Goal: Task Accomplishment & Management: Complete application form

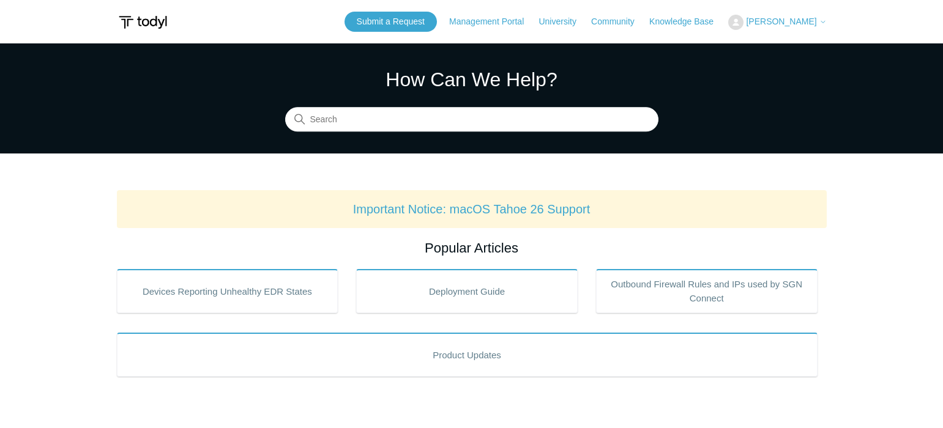
click at [788, 6] on header "Submit a Request Management Portal University Community Knowledge Base Justin B…" at bounding box center [472, 21] width 710 height 43
click at [786, 12] on div "Submit a Request Management Portal University Community Knowledge Base Justin B…" at bounding box center [586, 22] width 482 height 20
click at [785, 19] on span "[PERSON_NAME]" at bounding box center [781, 22] width 70 height 10
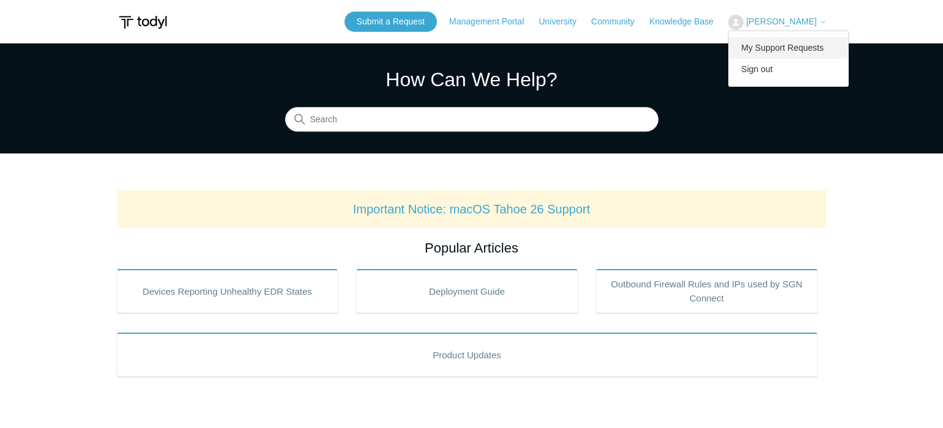
click at [768, 50] on link "My Support Requests" at bounding box center [788, 47] width 119 height 21
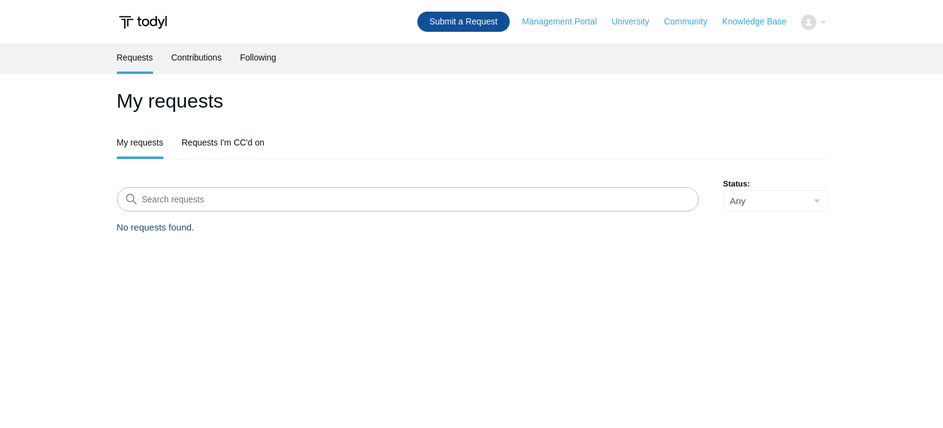
drag, startPoint x: 0, startPoint y: 0, endPoint x: 411, endPoint y: 18, distance: 411.7
click at [411, 18] on header "Submit a Request Management Portal University Community Knowledge Base My Suppo…" at bounding box center [472, 21] width 710 height 43
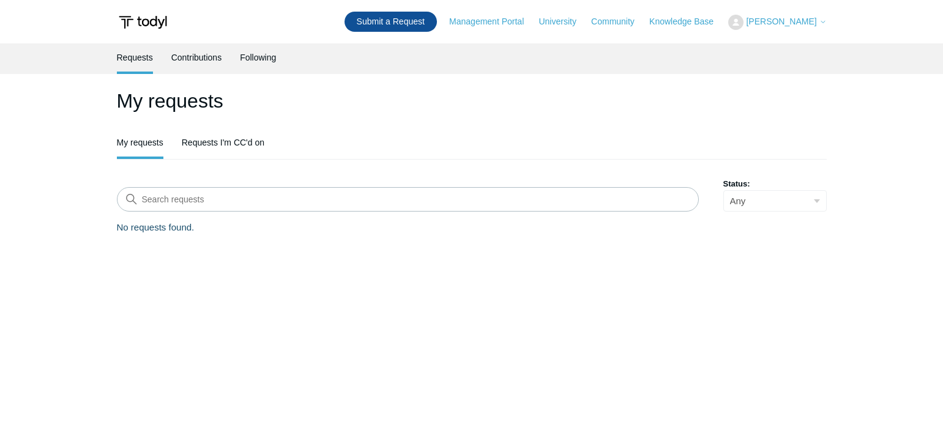
click at [405, 24] on link "Submit a Request" at bounding box center [391, 22] width 92 height 20
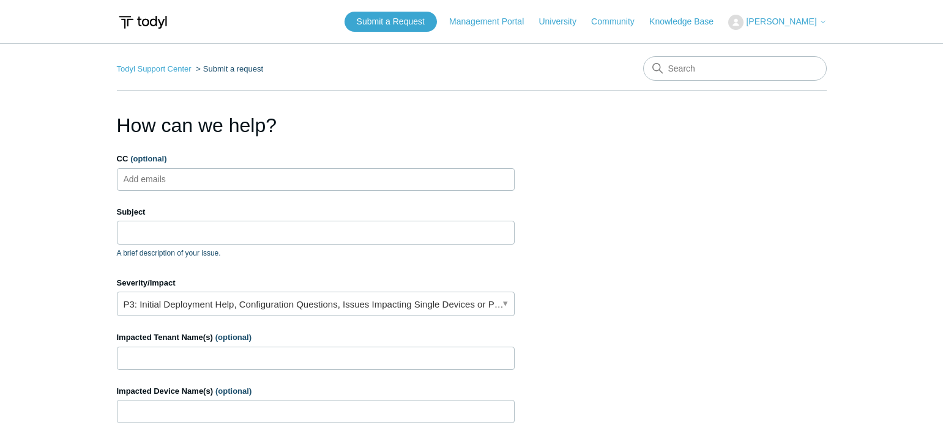
click at [277, 181] on ul "Add emails" at bounding box center [316, 179] width 398 height 23
type input "ralbers@rkblack.com"
click at [241, 230] on input "Subject" at bounding box center [316, 232] width 398 height 23
click at [274, 237] on input "Subject" at bounding box center [316, 232] width 398 height 23
type input "W"
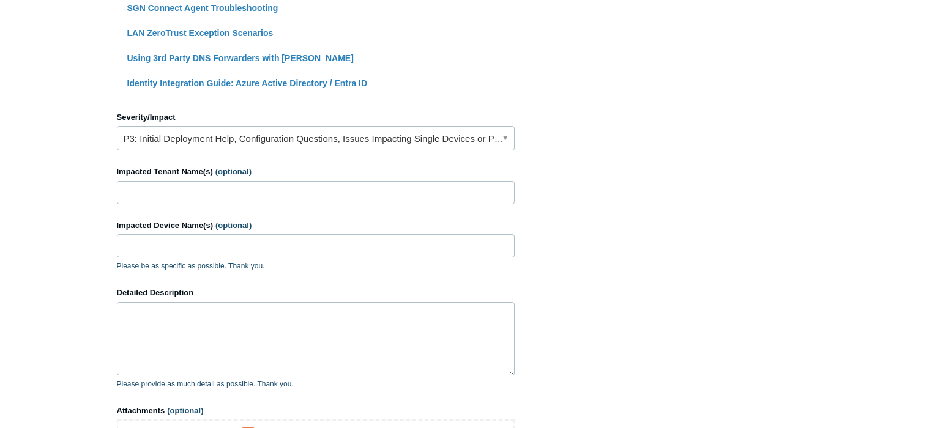
scroll to position [490, 0]
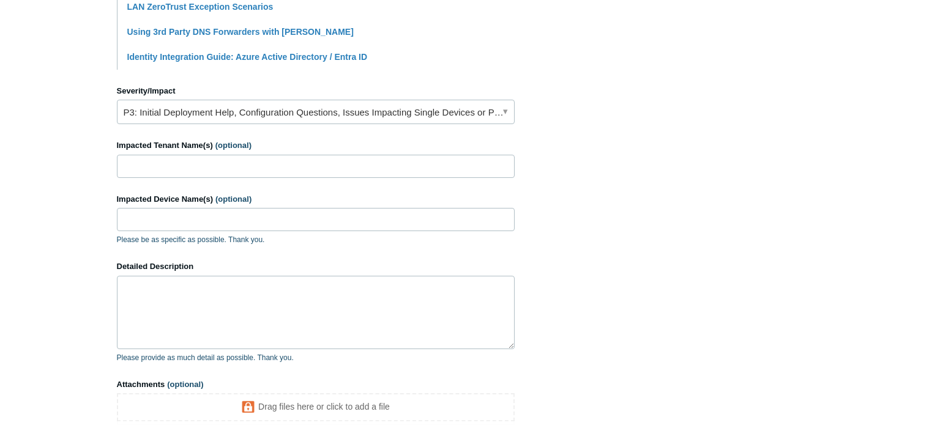
type input "Excel Add In Needs Whitelisted"
click at [184, 167] on input "Impacted Tenant Name(s) (optional)" at bounding box center [316, 166] width 398 height 23
paste input "M&M Lumber"
type input "M&M Lumber"
click at [218, 222] on input "Impacted Device Name(s) (optional)" at bounding box center [316, 219] width 398 height 23
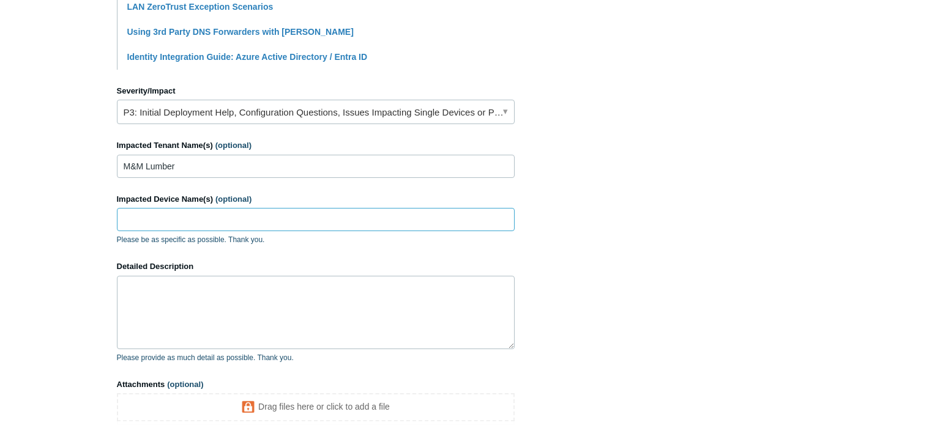
paste input "lmj0blrzf"
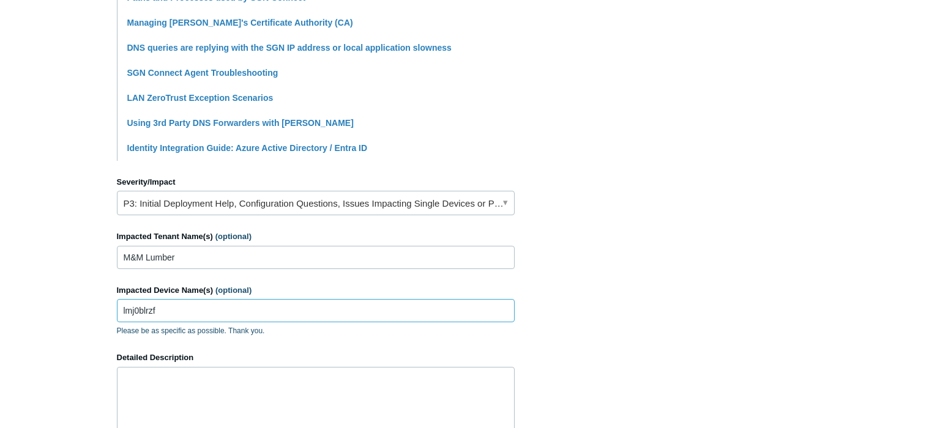
scroll to position [445, 0]
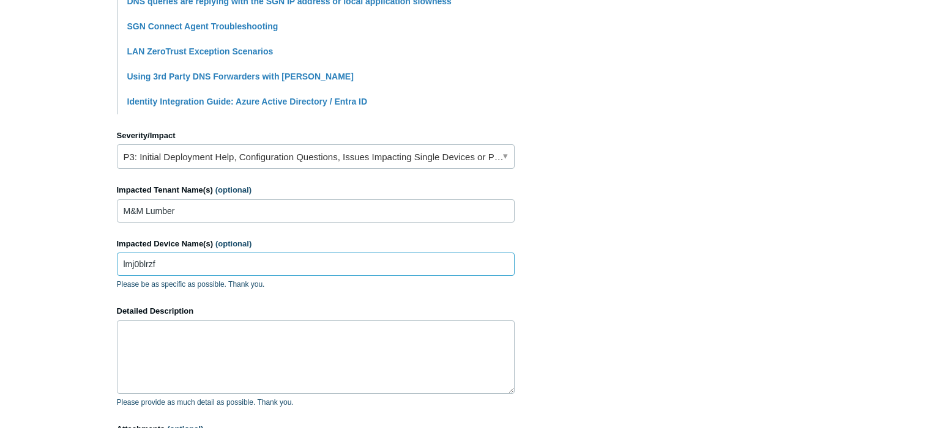
type input "lmj0blrzf"
click at [165, 342] on textarea "Detailed Description" at bounding box center [316, 357] width 398 height 73
paste textarea "0168336160160541"
click at [125, 334] on textarea "0168336160160541" at bounding box center [316, 357] width 398 height 73
paste textarea "High-Malicious Behavior Prevention Event"
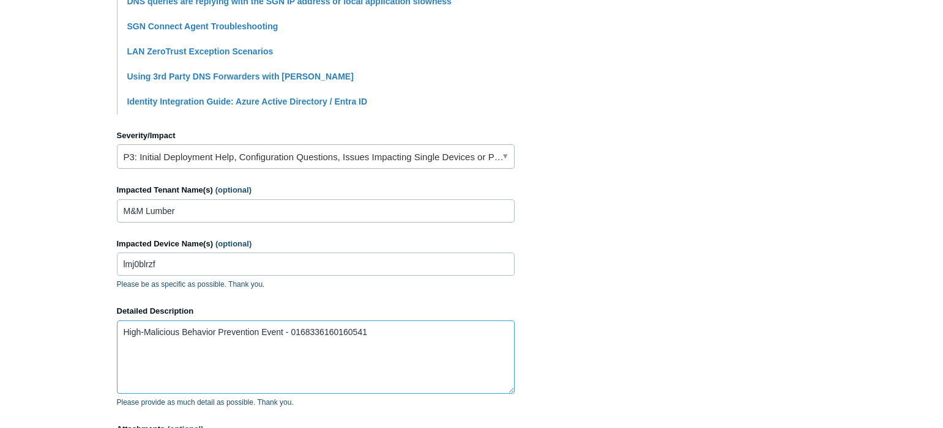
click at [238, 358] on textarea "High-Malicious Behavior Prevention Event - 0168336160160541" at bounding box center [316, 357] width 398 height 73
click at [296, 357] on textarea "High-Malicious Behavior Prevention Event - 0168336160160541 We need this Excel …" at bounding box center [316, 357] width 398 height 73
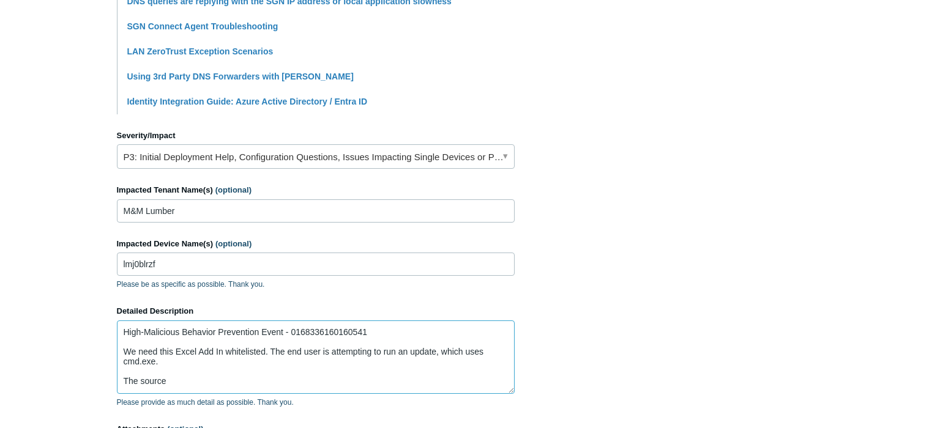
click at [226, 390] on textarea "High-Malicious Behavior Prevention Event - 0168336160160541 We need this Excel …" at bounding box center [316, 357] width 398 height 73
paste textarea "[URL][DOMAIN_NAME]"
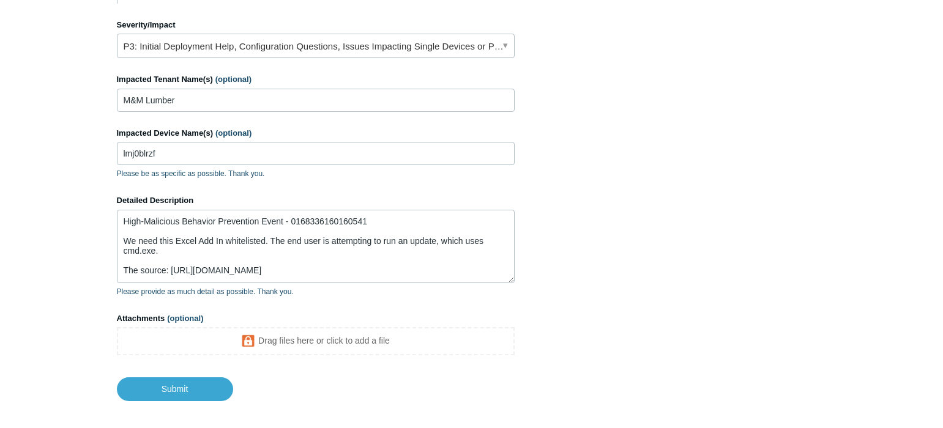
scroll to position [614, 0]
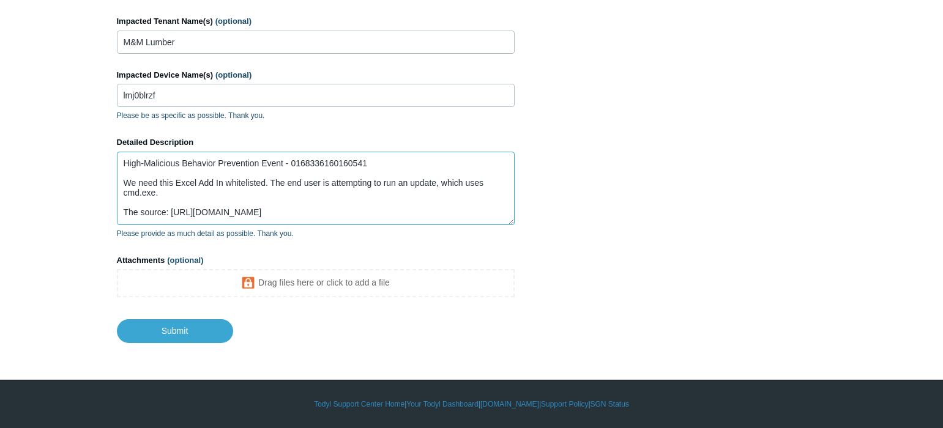
drag, startPoint x: 219, startPoint y: 185, endPoint x: 200, endPoint y: 185, distance: 19.0
click at [200, 185] on textarea "High-Malicious Behavior Prevention Event - 0168336160160541 We need this Excel …" at bounding box center [316, 188] width 398 height 73
click at [188, 202] on textarea "High-Malicious Behavior Prevention Event - 0168336160160541 We need this Excel …" at bounding box center [316, 188] width 398 height 73
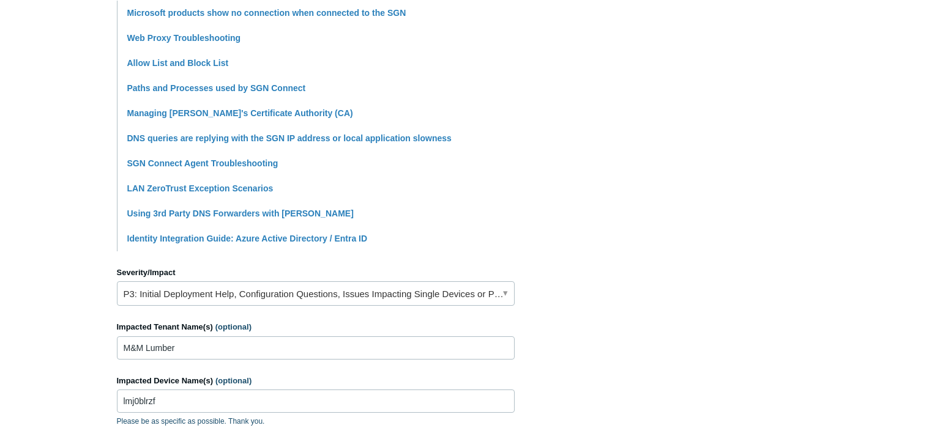
scroll to position [247, 0]
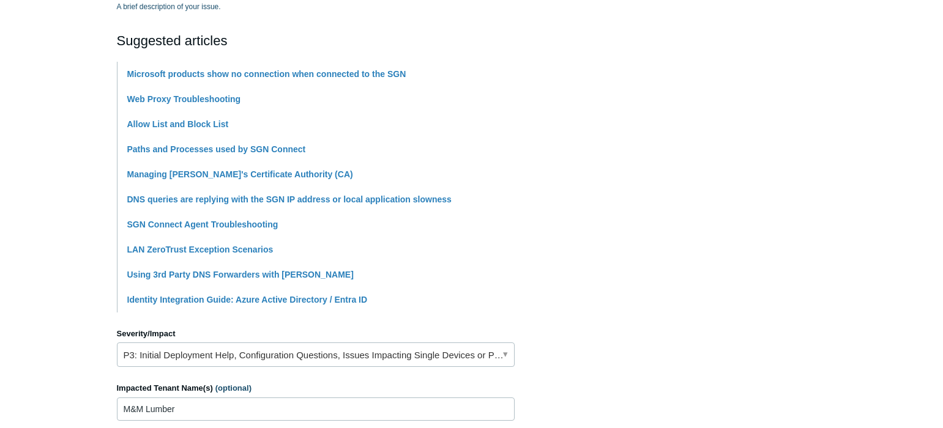
type textarea "High-Malicious Behavior Prevention Event - 0168336160160541 We need this Excel …"
click at [195, 349] on link "P3: Initial Deployment Help, Configuration Questions, Issues Impacting Single D…" at bounding box center [316, 355] width 398 height 24
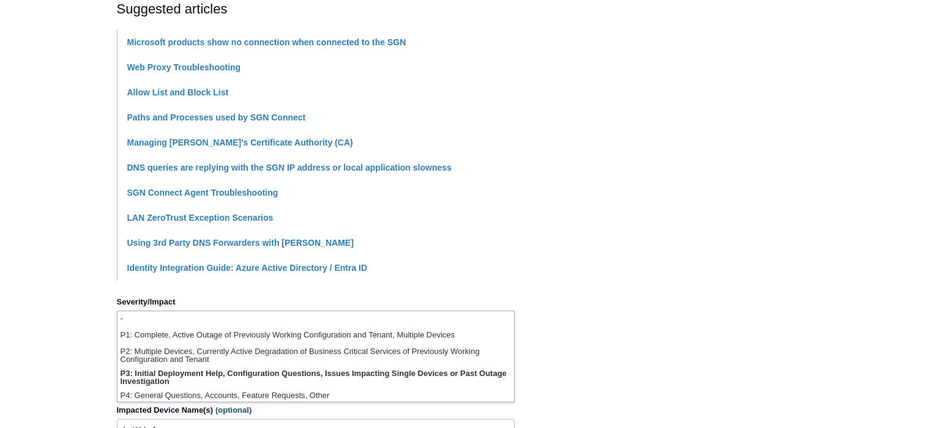
scroll to position [308, 0]
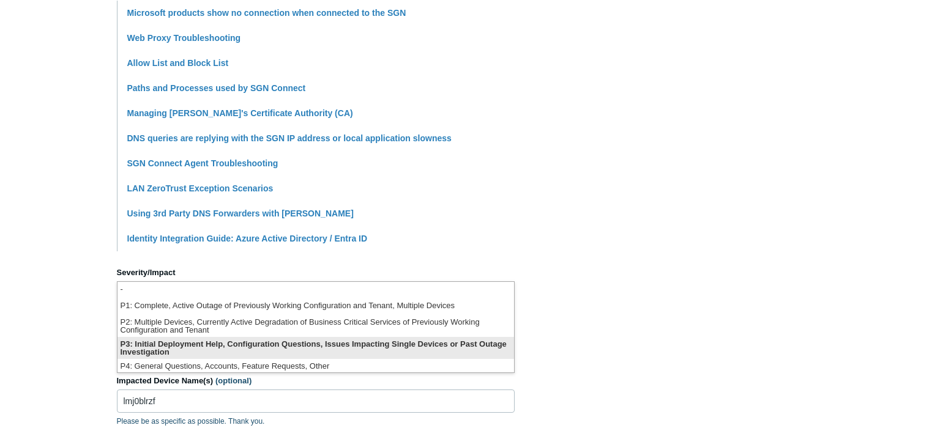
click at [215, 345] on li "P3: Initial Deployment Help, Configuration Questions, Issues Impacting Single D…" at bounding box center [316, 348] width 397 height 22
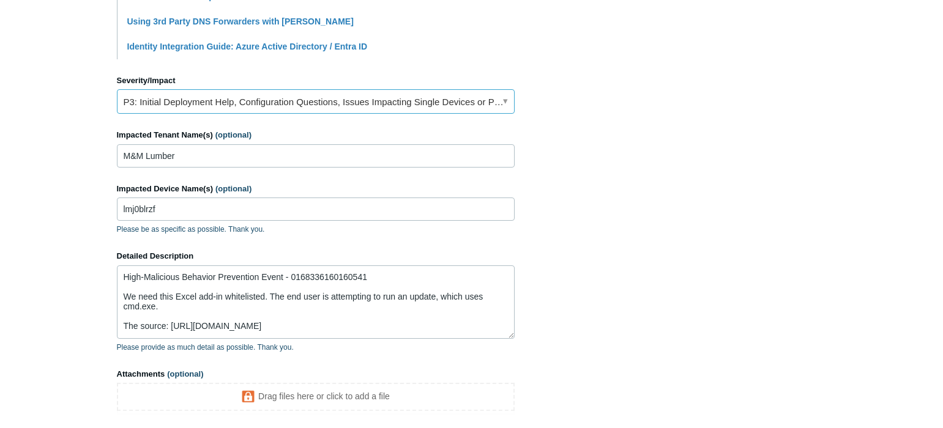
scroll to position [614, 0]
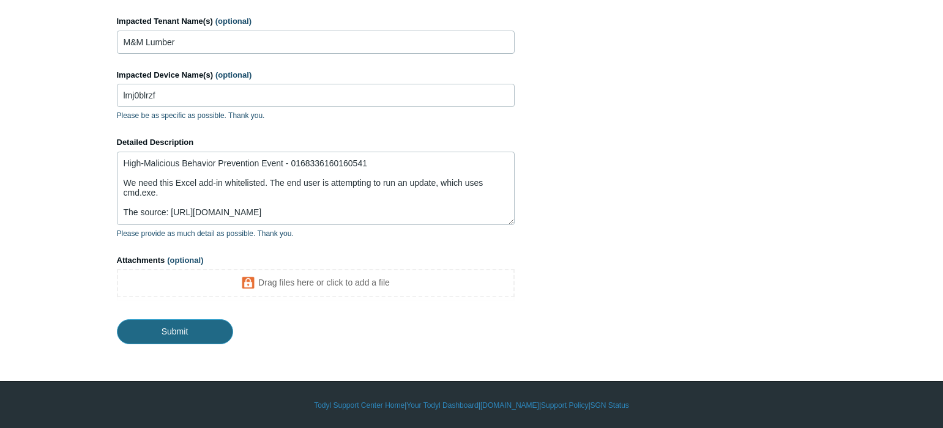
click at [171, 337] on input "Submit" at bounding box center [175, 331] width 116 height 24
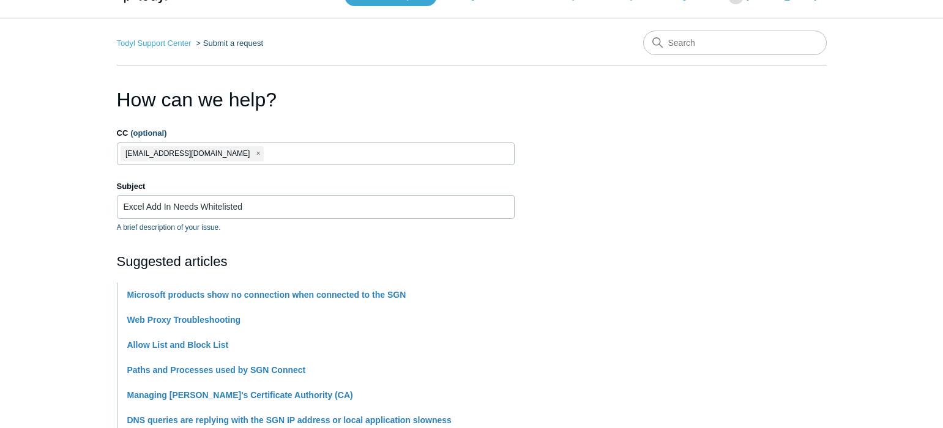
scroll to position [0, 0]
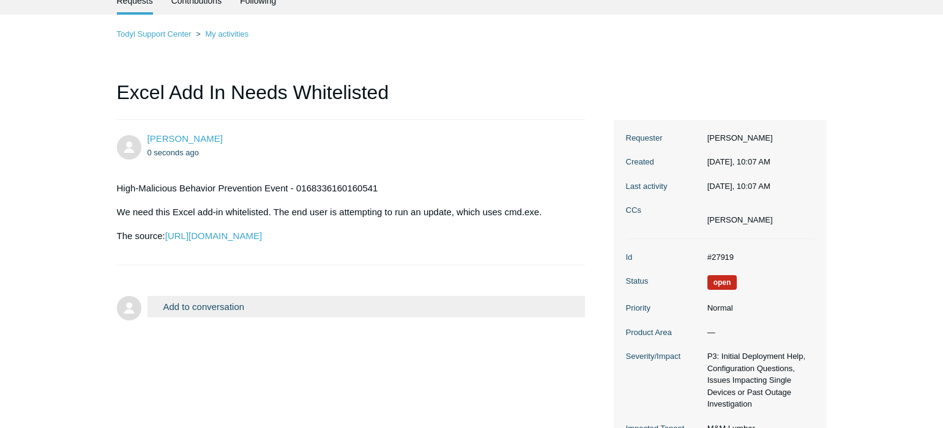
scroll to position [25, 0]
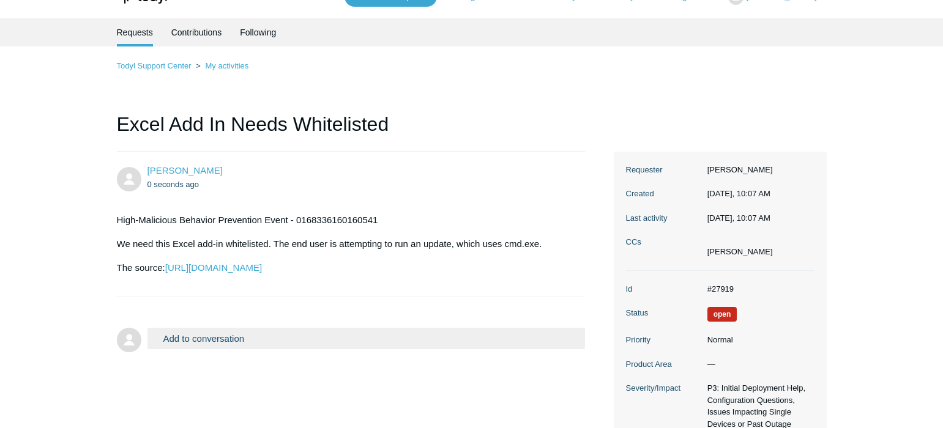
click at [605, 106] on div "Todyl Support Center My activities Excel Add In Needs Whitelisted Justin Boone …" at bounding box center [472, 293] width 710 height 468
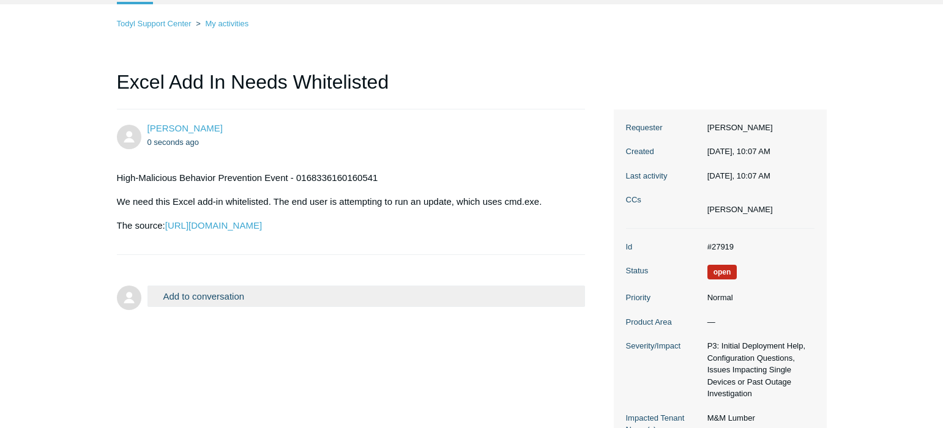
scroll to position [122, 0]
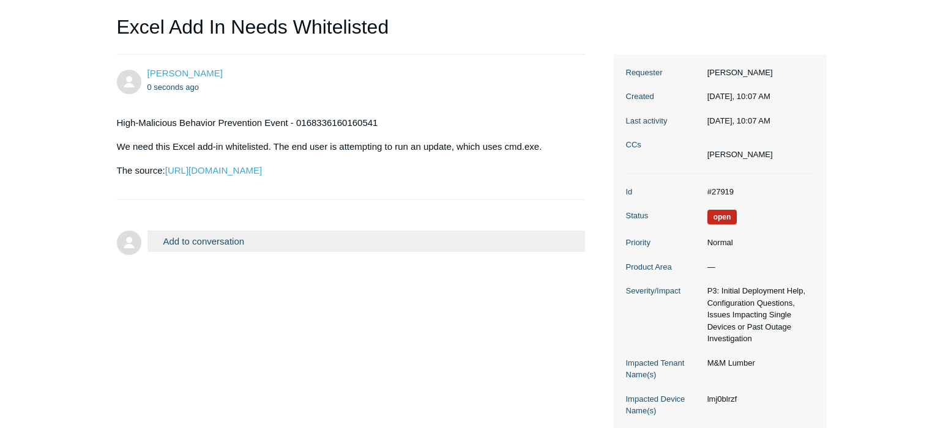
click at [721, 192] on dd "#27919" at bounding box center [757, 192] width 113 height 12
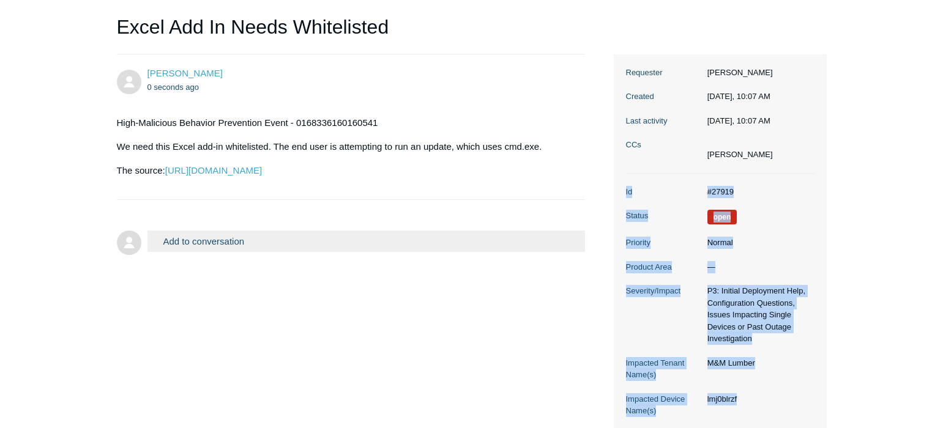
click at [721, 192] on dd "#27919" at bounding box center [757, 192] width 113 height 12
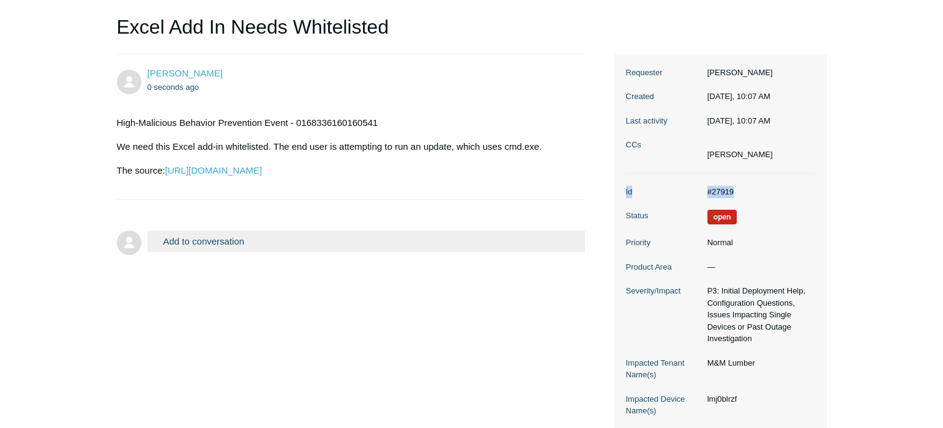
drag, startPoint x: 737, startPoint y: 190, endPoint x: 611, endPoint y: 190, distance: 125.5
click at [611, 190] on div "Justin Boone 0 seconds ago High-Malicious Behavior Prevention Event - 016833616…" at bounding box center [472, 241] width 710 height 375
copy dl "Id #27919"
click at [54, 274] on main "Requests Contributions Following Todyl Support Center My activities Excel Add I…" at bounding box center [471, 175] width 943 height 509
click at [372, 241] on button "Add to conversation" at bounding box center [367, 241] width 438 height 21
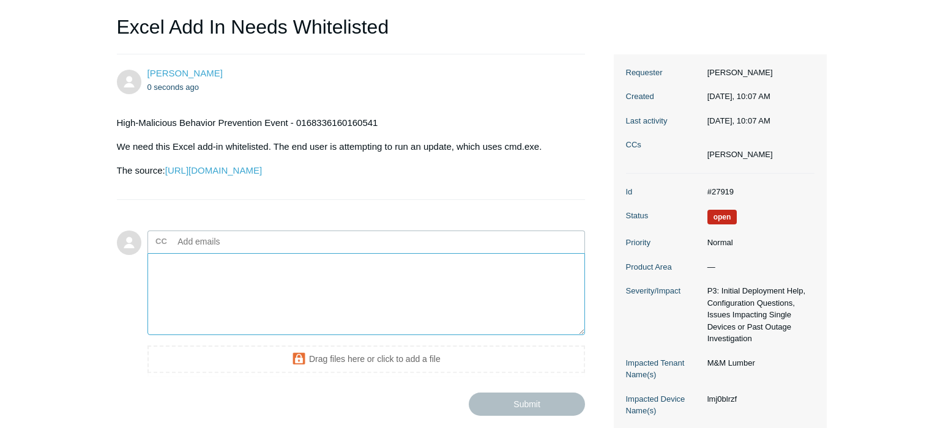
click at [324, 272] on textarea "Add your reply" at bounding box center [367, 294] width 438 height 83
click at [272, 297] on textarea "Add your reply" at bounding box center [367, 294] width 438 height 83
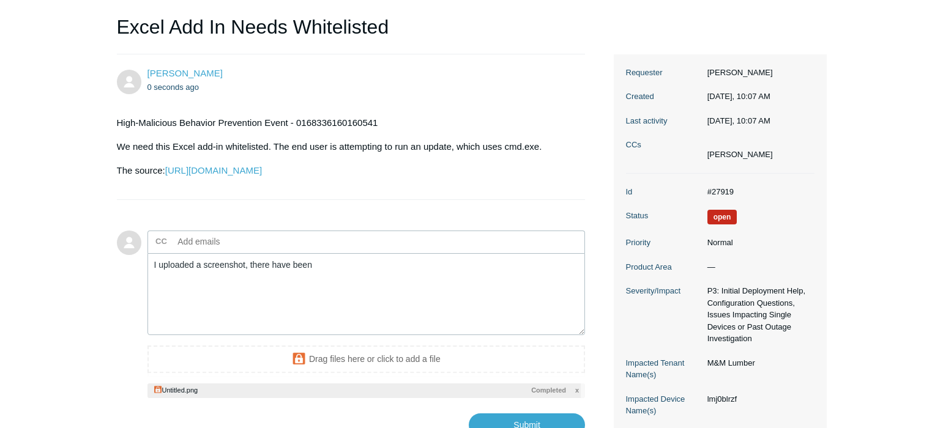
click at [69, 334] on main "Requests Contributions Following Todyl Support Center My activities Excel Add I…" at bounding box center [471, 179] width 943 height 516
click at [368, 276] on textarea "I uploaded a screenshot, there have been" at bounding box center [367, 294] width 438 height 83
click at [65, 308] on main "Requests Contributions Following Todyl Support Center My activities Excel Add I…" at bounding box center [471, 179] width 943 height 516
drag, startPoint x: 94, startPoint y: 372, endPoint x: 110, endPoint y: 360, distance: 19.7
click at [94, 372] on main "Requests Contributions Following Todyl Support Center My activities Excel Add I…" at bounding box center [471, 179] width 943 height 516
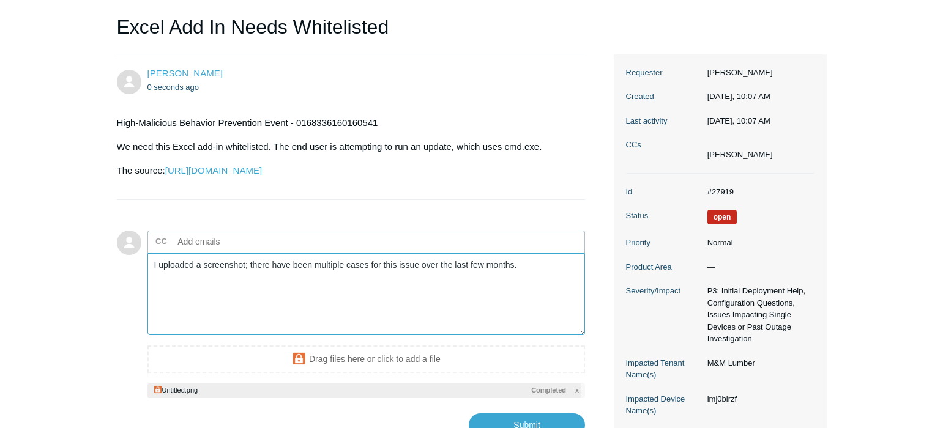
click at [532, 268] on textarea "I uploaded a screenshot; there have been multiple cases for this issue over the…" at bounding box center [367, 294] width 438 height 83
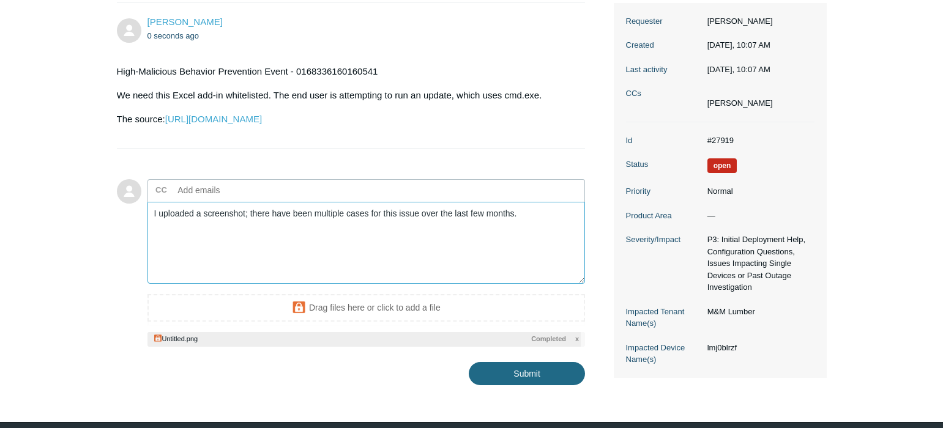
scroll to position [216, 0]
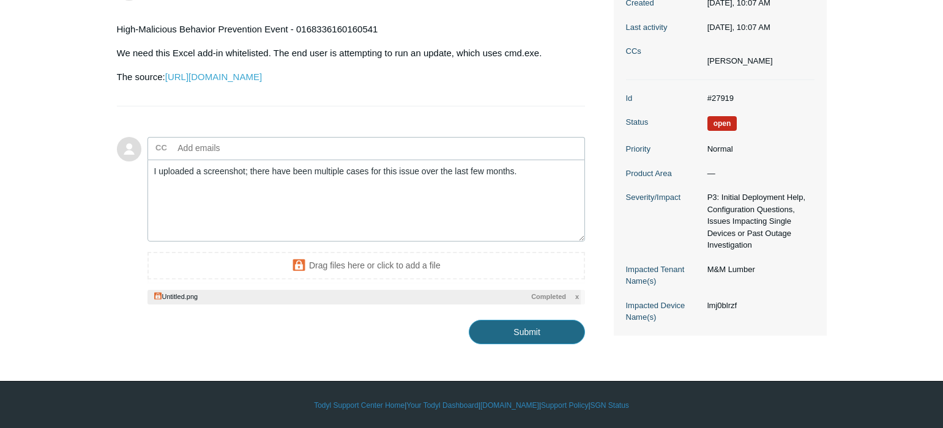
click at [504, 337] on input "Submit" at bounding box center [527, 332] width 116 height 24
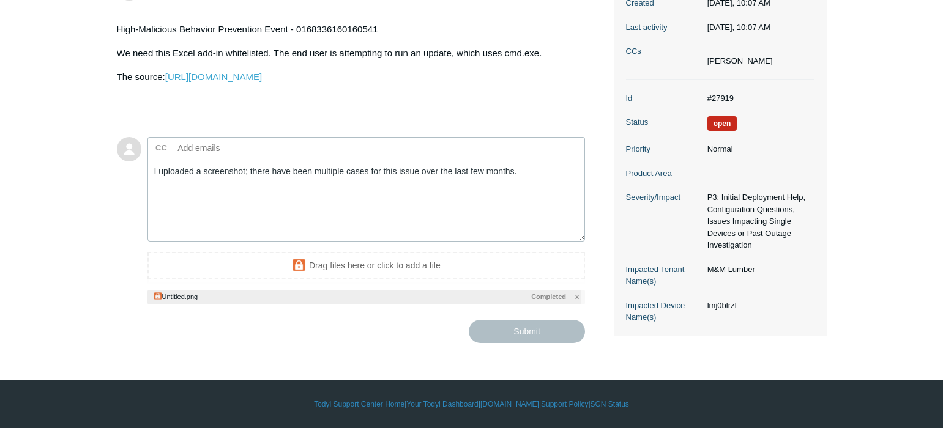
type textarea "I uploaded a screenshot; there have been multiple cases for this issue over the…"
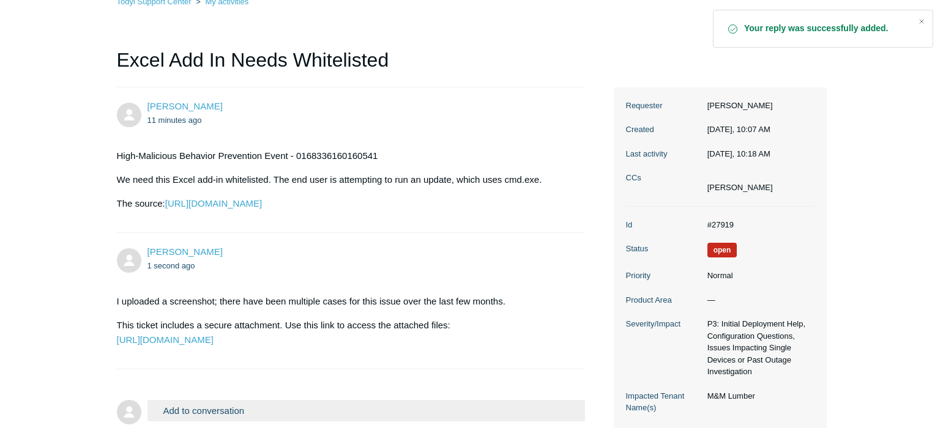
scroll to position [122, 0]
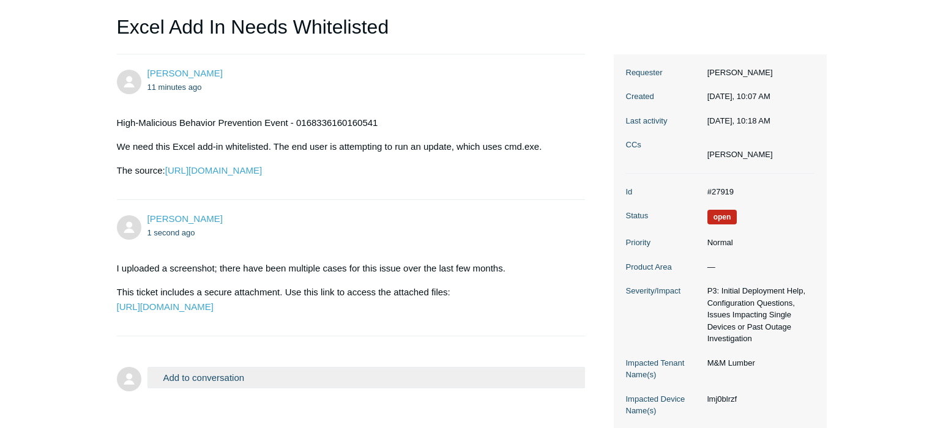
click at [17, 157] on main "Requests Contributions Following Todyl Support Center My activities Excel Add I…" at bounding box center [471, 175] width 943 height 509
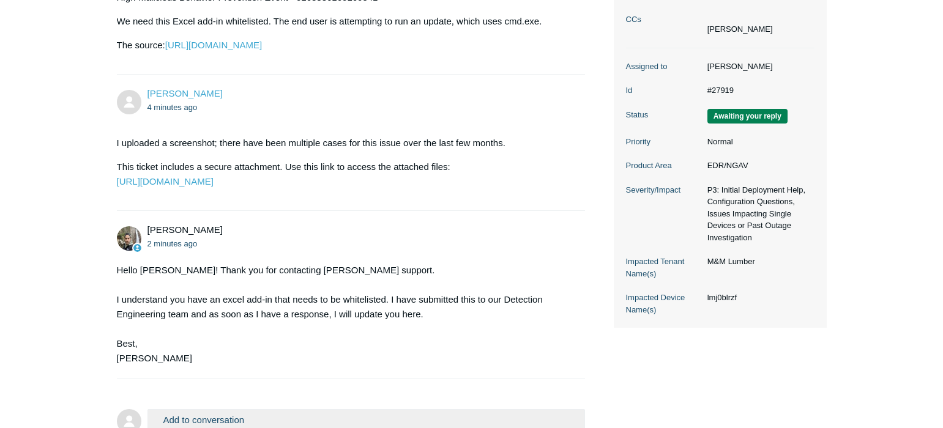
scroll to position [245, 0]
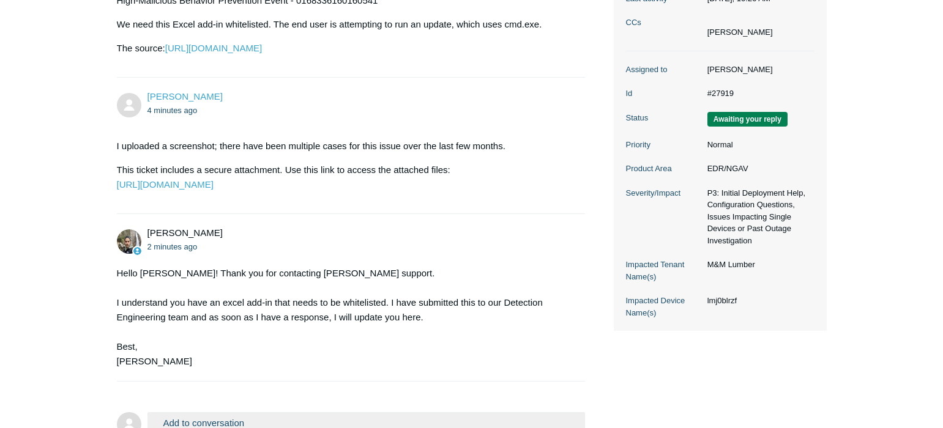
click at [61, 296] on main "Requests Contributions Following Todyl Support Center My activities Excel Add I…" at bounding box center [471, 132] width 943 height 666
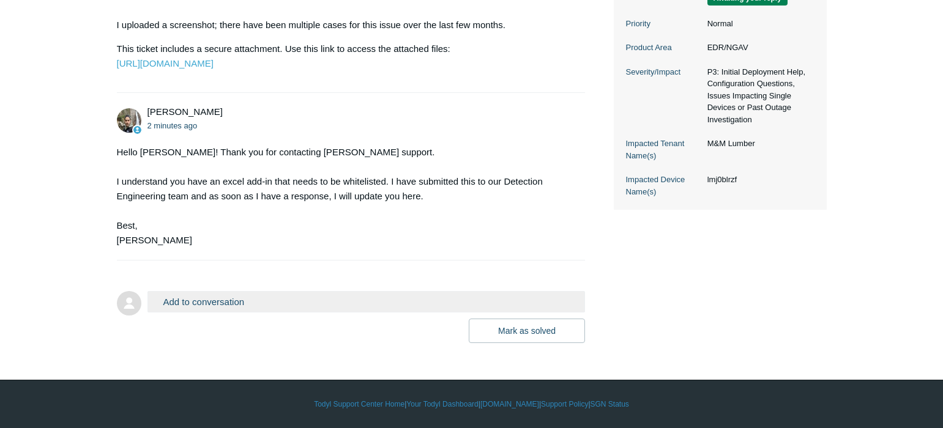
scroll to position [395, 0]
click at [745, 335] on div "Justin Boone 15 minutes ago High-Malicious Behavior Prevention Event - 01683361…" at bounding box center [472, 77] width 710 height 532
drag, startPoint x: 731, startPoint y: 248, endPoint x: 575, endPoint y: 200, distance: 162.6
click at [736, 249] on div "Justin Boone 15 minutes ago High-Malicious Behavior Prevention Event - 01683361…" at bounding box center [472, 77] width 710 height 532
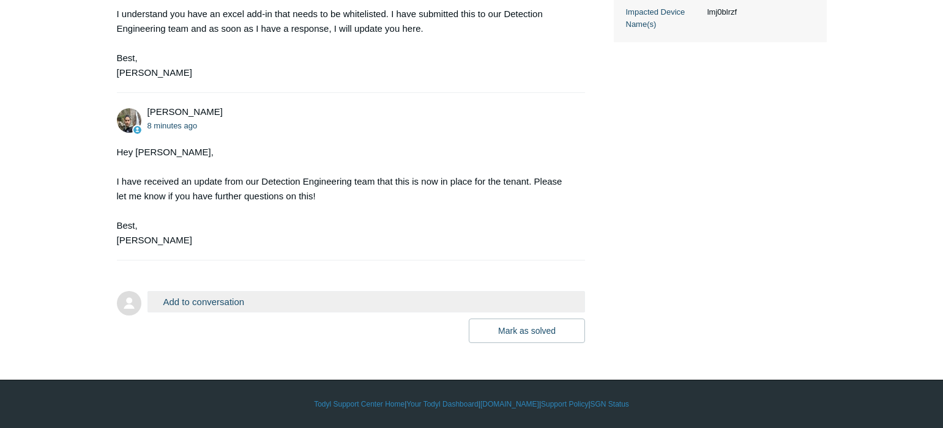
scroll to position [563, 0]
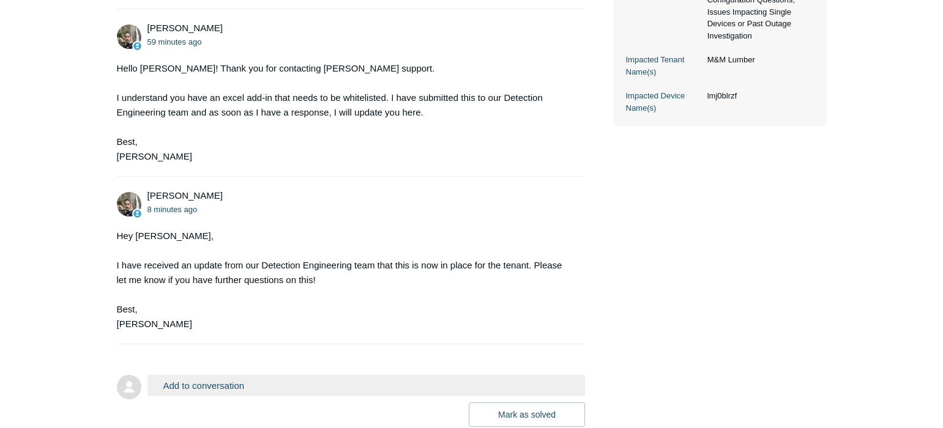
scroll to position [318, 0]
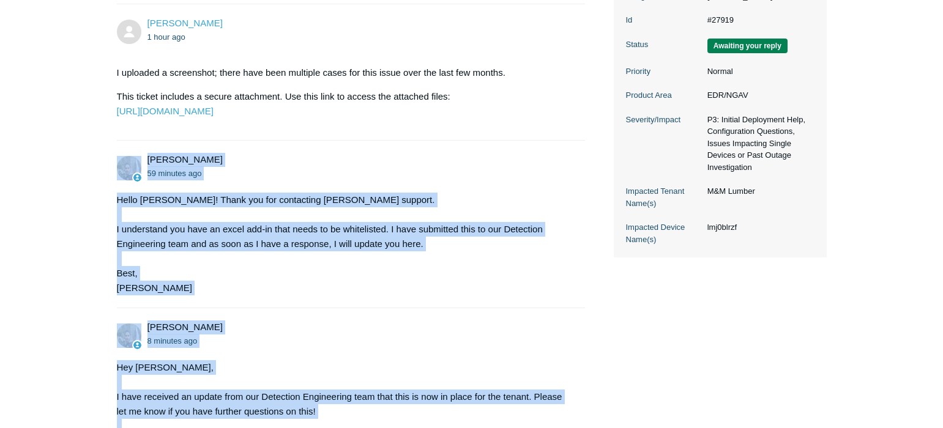
drag, startPoint x: 191, startPoint y: 243, endPoint x: 106, endPoint y: 196, distance: 97.0
click at [106, 196] on main "Requests Contributions Following Todyl Support Center My activities Excel Add I…" at bounding box center [471, 142] width 943 height 834
copy ul "Michael Tjader 59 minutes ago Hello Justin! Thank you for contacting Todyl supp…"
click at [50, 193] on main "Requests Contributions Following Todyl Support Center My activities Excel Add I…" at bounding box center [471, 142] width 943 height 834
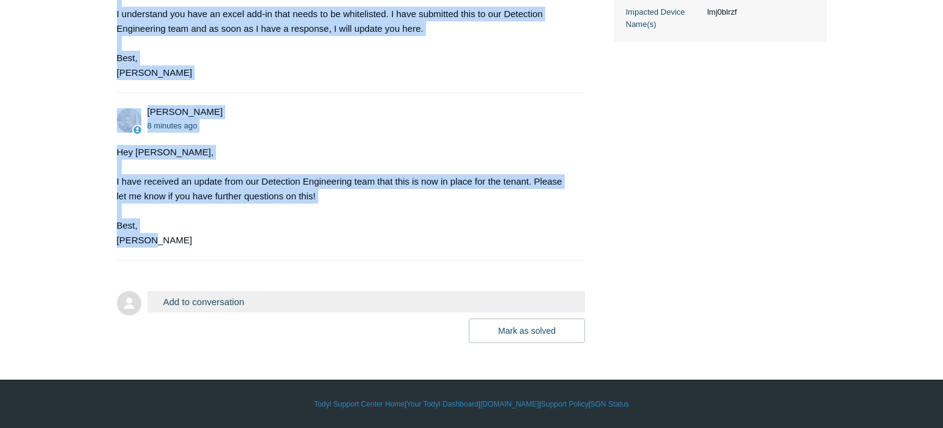
scroll to position [563, 0]
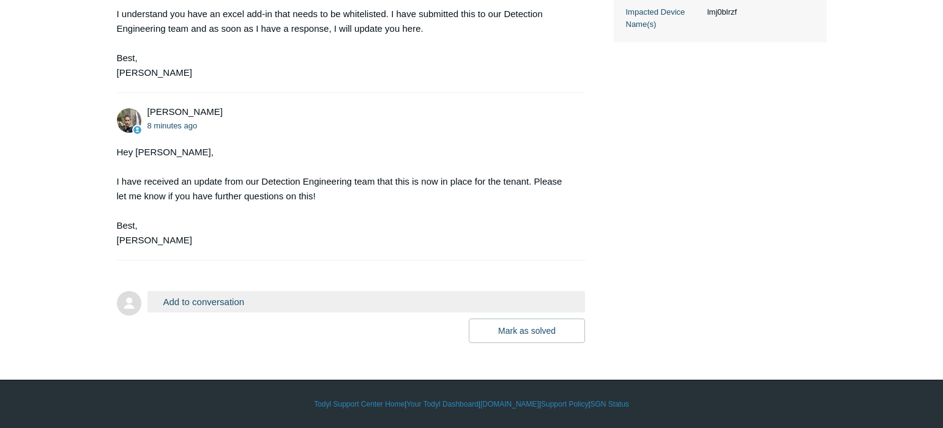
drag, startPoint x: 45, startPoint y: 281, endPoint x: 62, endPoint y: 282, distance: 17.1
drag, startPoint x: 514, startPoint y: 336, endPoint x: 500, endPoint y: 336, distance: 14.1
click at [510, 338] on button "Mark as solved" at bounding box center [527, 331] width 116 height 24
